Goal: Check status: Check status

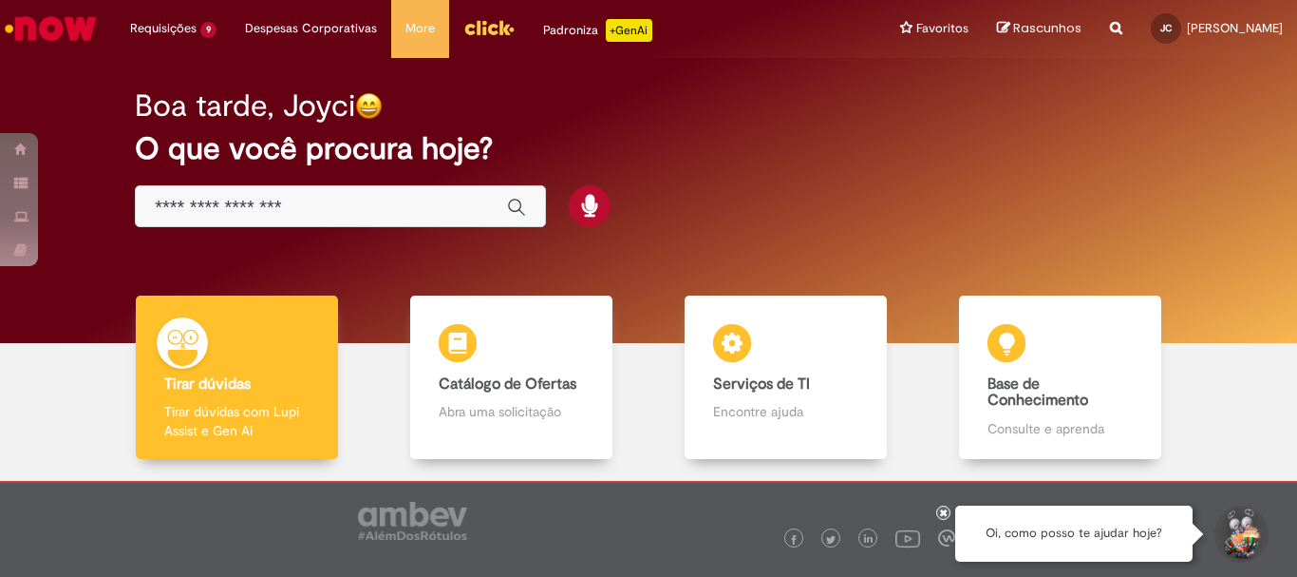
click at [478, 30] on img "Menu Cabeçalho" at bounding box center [489, 27] width 51 height 28
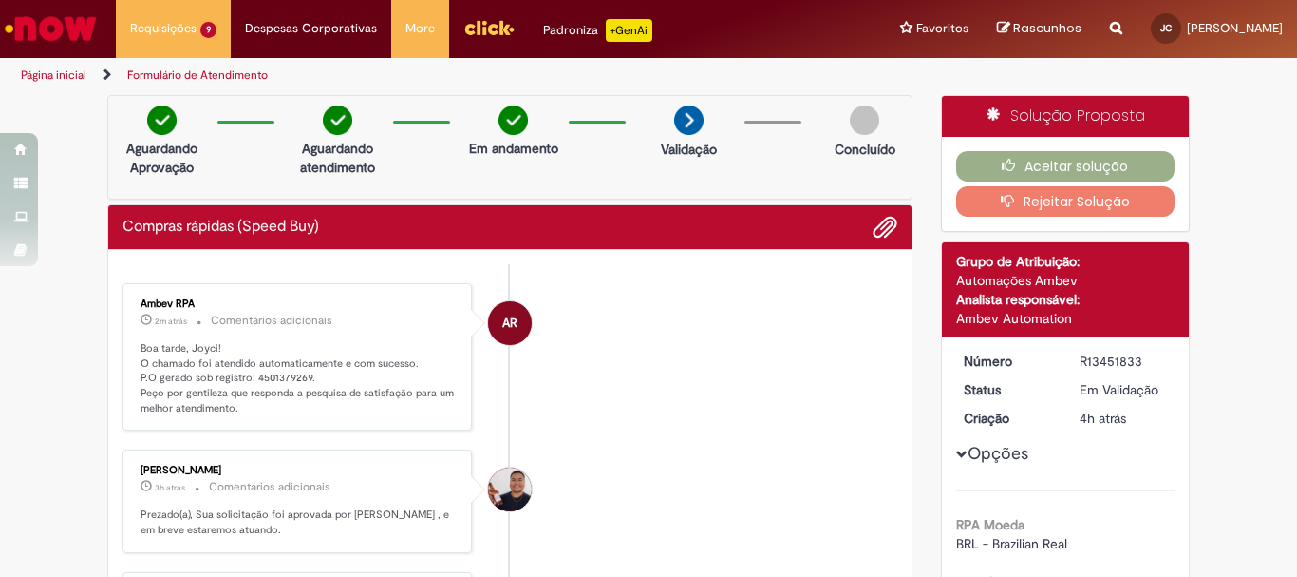
click at [743, 315] on li "AR Ambev RPA 2m atrás 2 minutos atrás Comentários adicionais Boa tarde, Joyci! …" at bounding box center [510, 357] width 775 height 148
click at [729, 354] on li "AR Ambev RPA 2m atrás 2 minutos atrás Comentários adicionais Boa tarde, Joyci! …" at bounding box center [510, 357] width 775 height 148
drag, startPoint x: 298, startPoint y: 378, endPoint x: 249, endPoint y: 382, distance: 49.5
click at [249, 382] on p "Boa tarde, Joyci! O chamado foi atendido automaticamente e com sucesso. P.O ger…" at bounding box center [299, 378] width 316 height 75
copy p "4501379269"
